Goal: Use online tool/utility: Utilize a website feature to perform a specific function

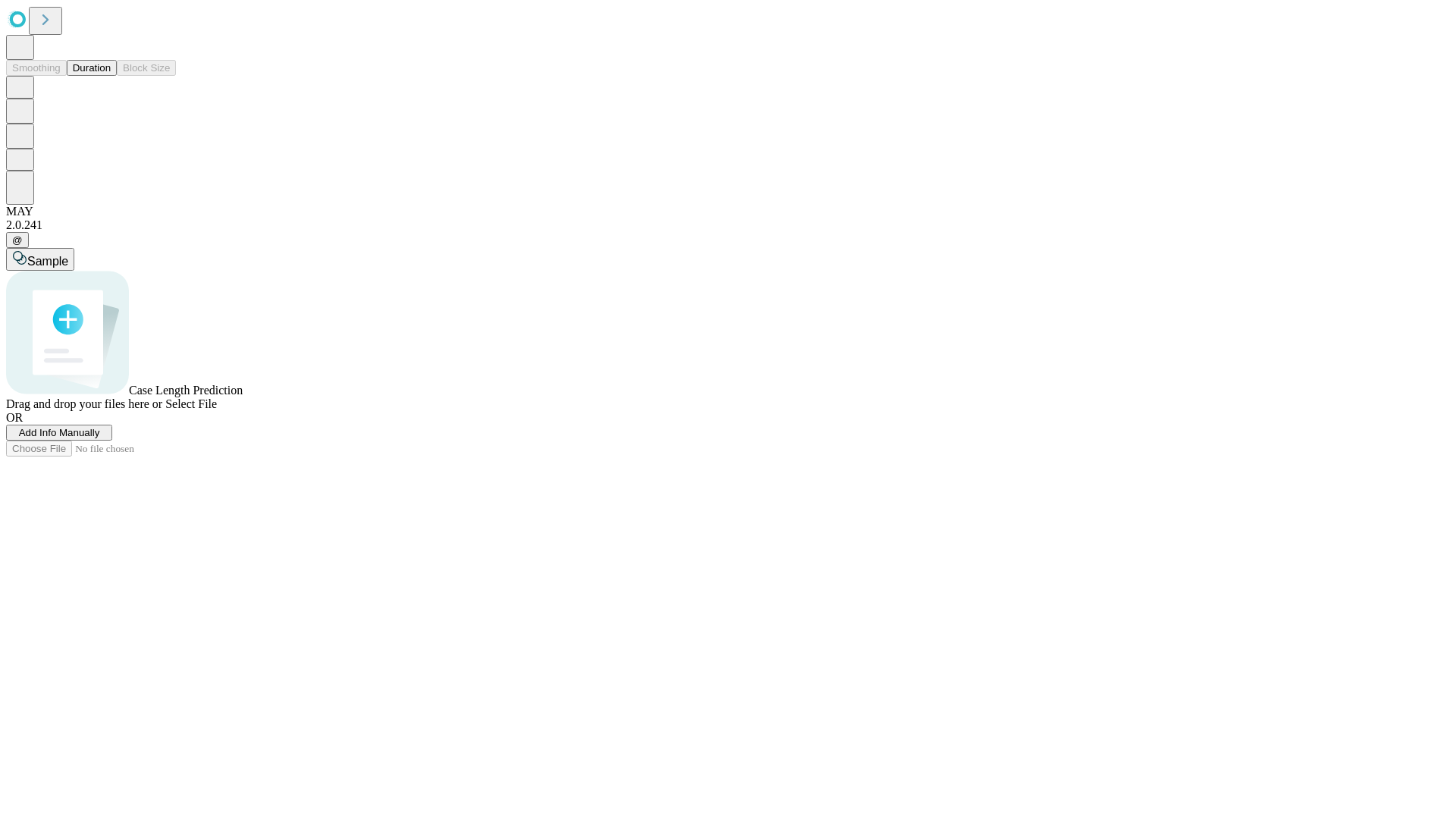
click at [100, 438] on span "Add Info Manually" at bounding box center [60, 433] width 81 height 11
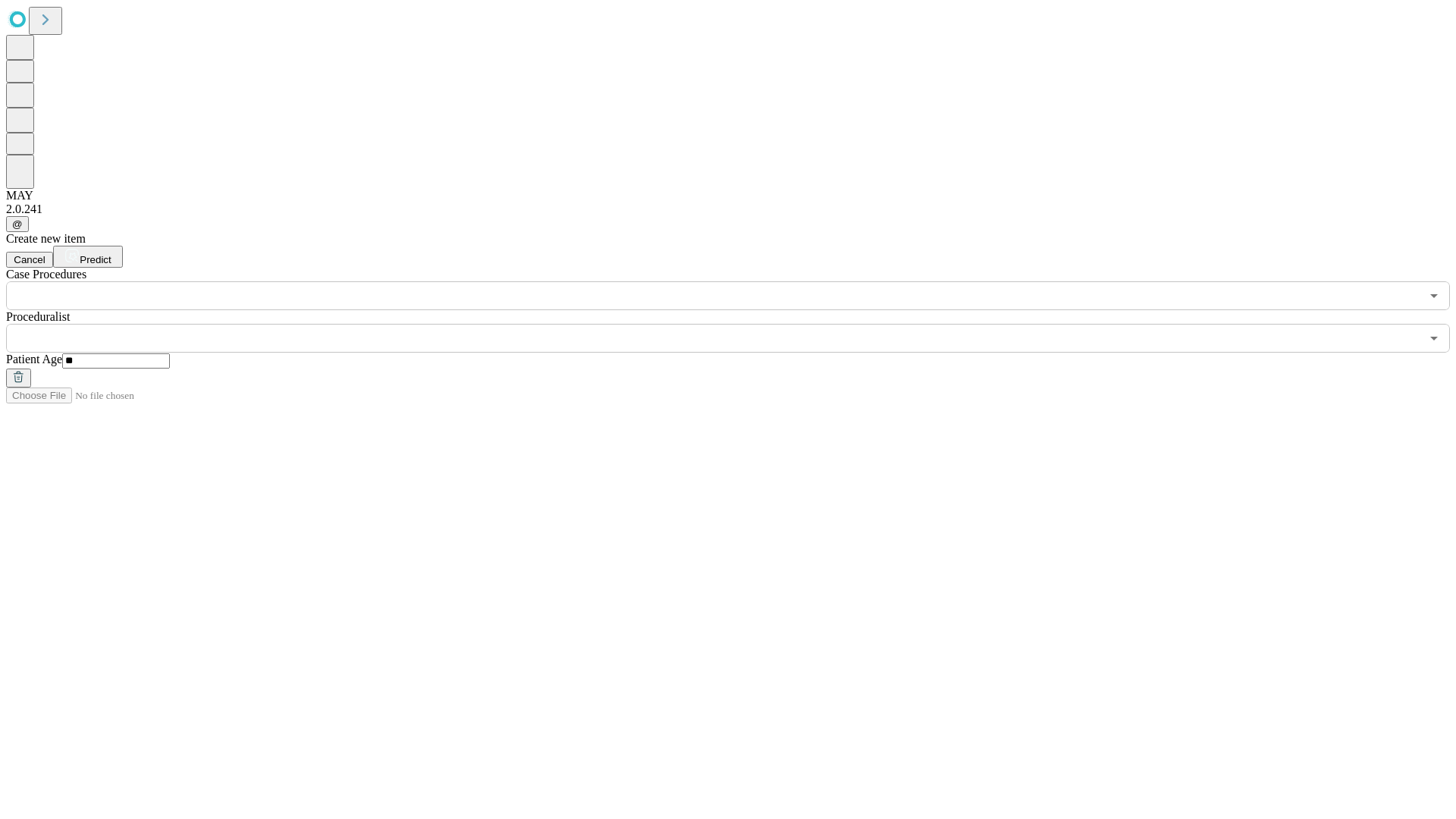
type input "**"
click at [738, 324] on input "text" at bounding box center [714, 338] width 1414 height 29
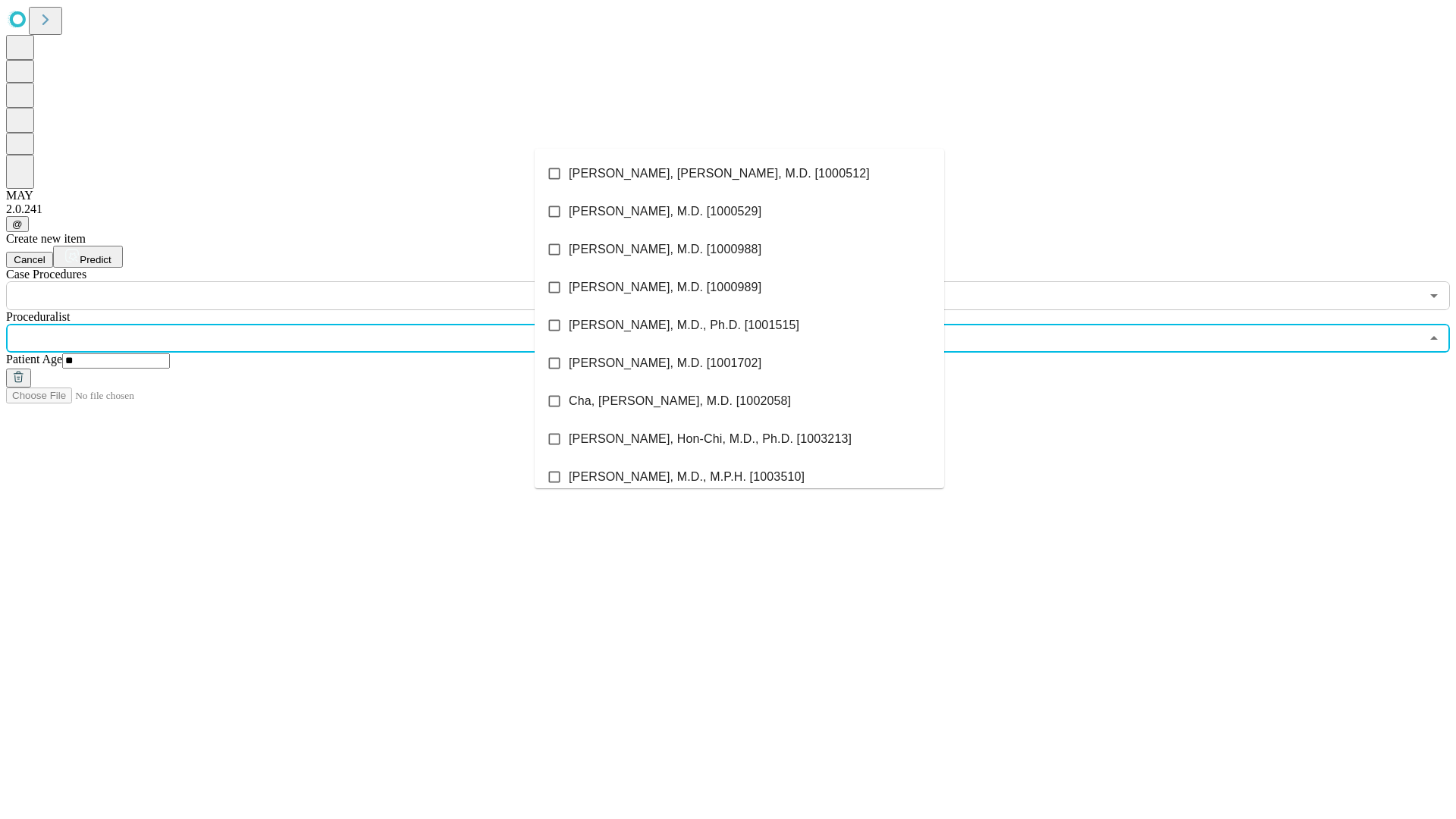
click at [739, 174] on li "[PERSON_NAME], [PERSON_NAME], M.D. [1000512]" at bounding box center [739, 174] width 410 height 38
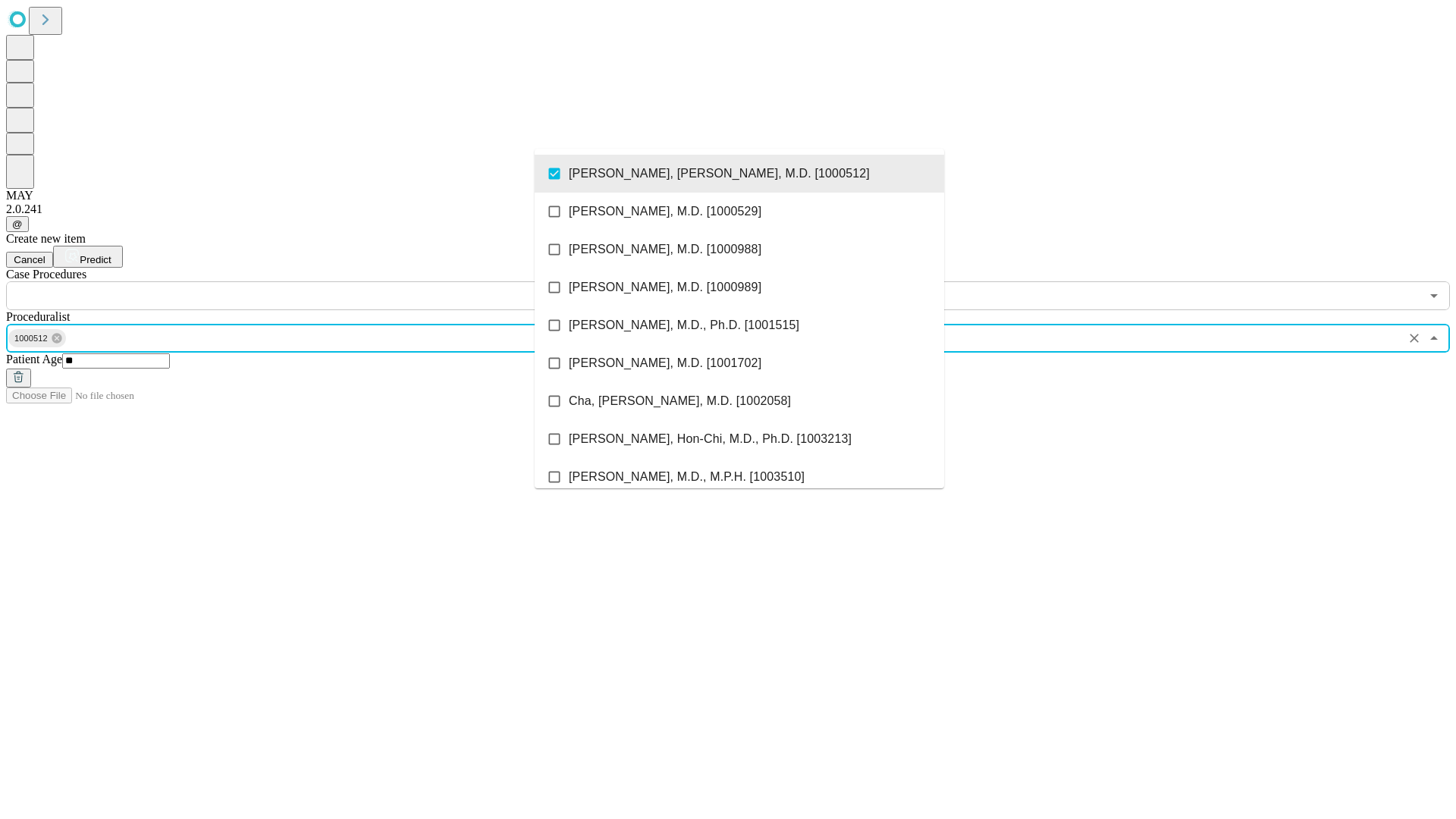
click at [318, 281] on input "text" at bounding box center [714, 295] width 1414 height 29
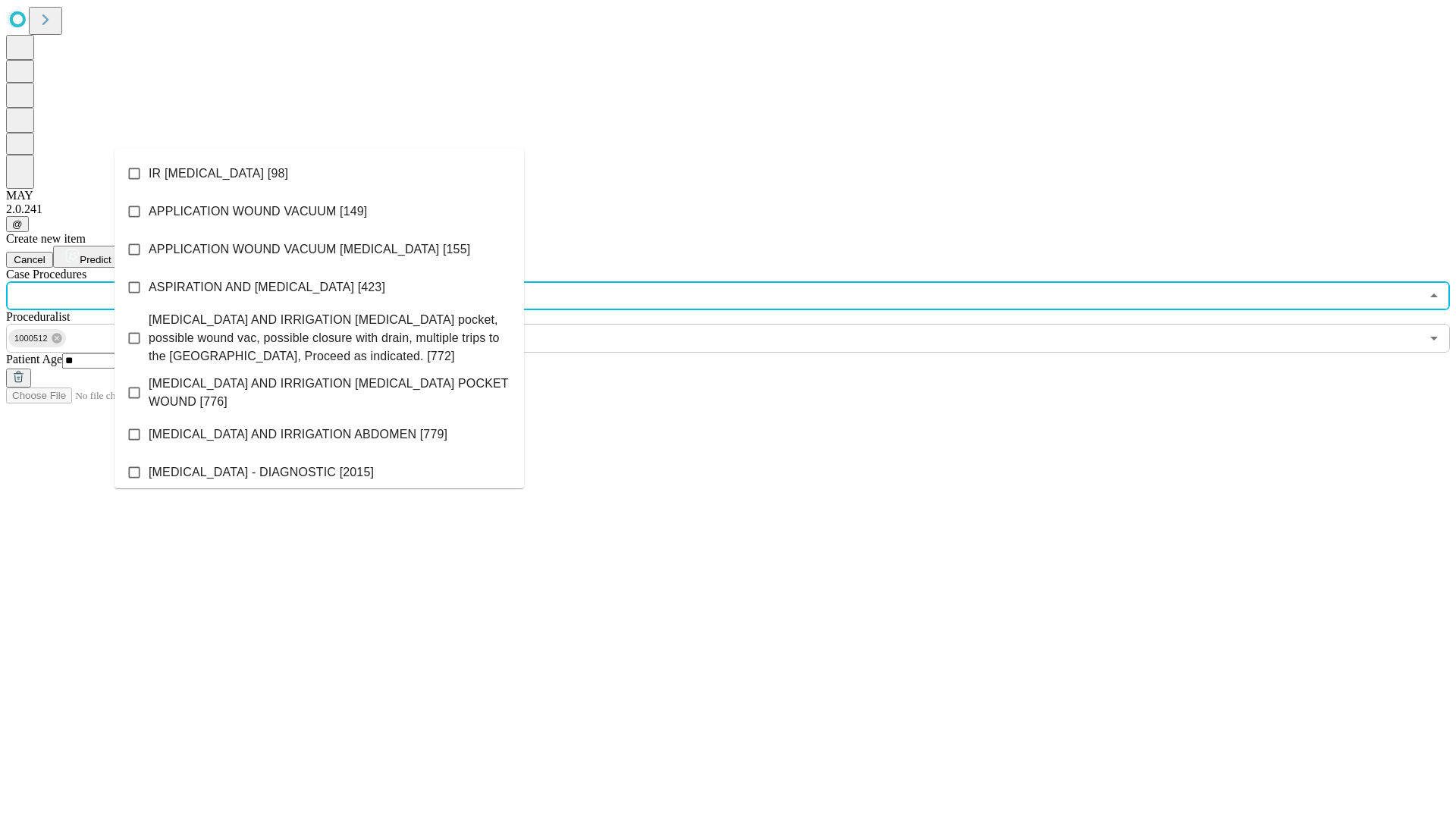
click at [319, 174] on li "IR [MEDICAL_DATA] [98]" at bounding box center [318, 174] width 410 height 38
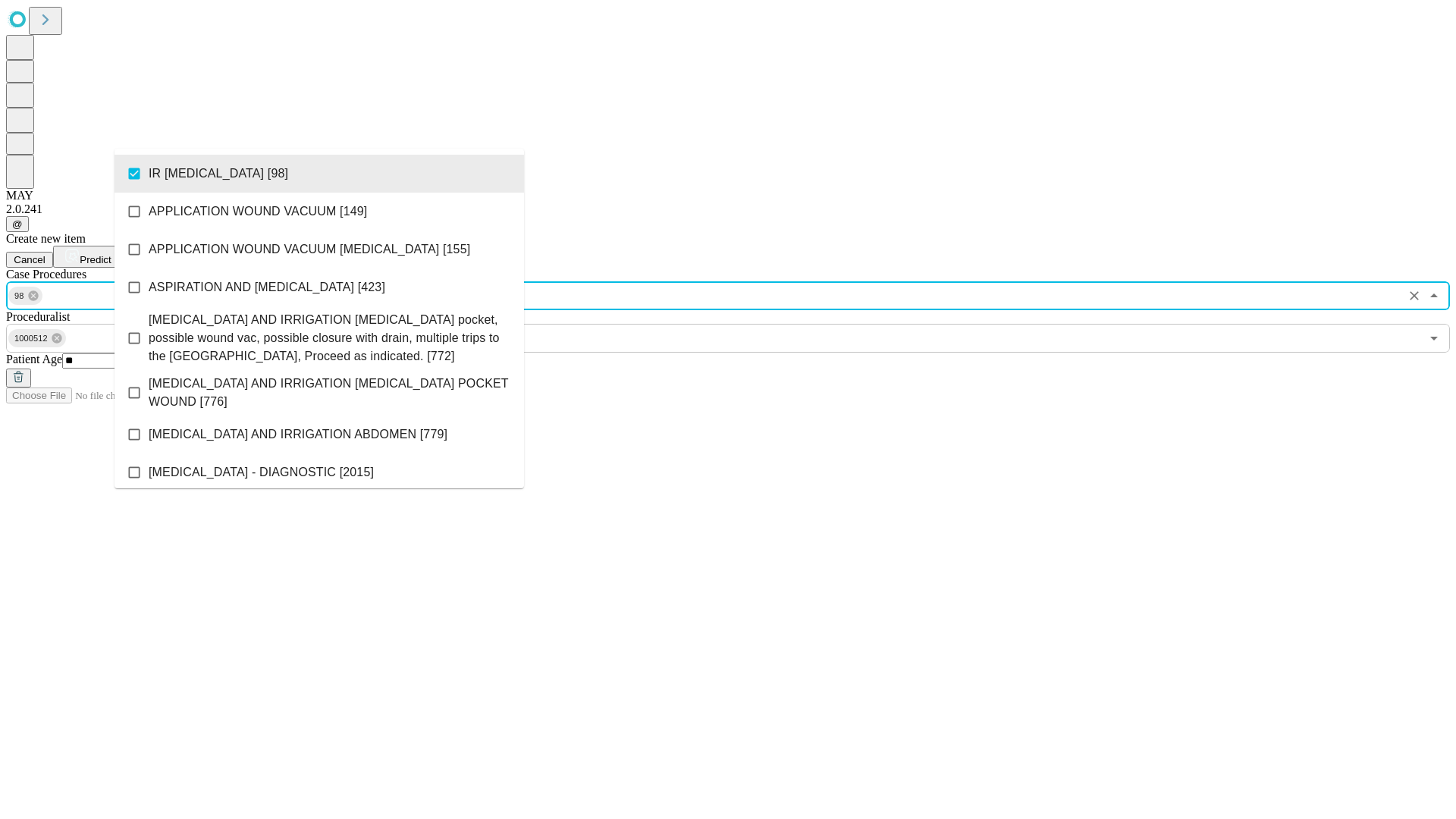
click at [111, 254] on span "Predict" at bounding box center [95, 259] width 31 height 11
